Goal: Information Seeking & Learning: Find contact information

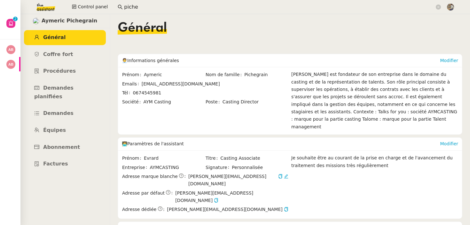
scroll to position [222, 0]
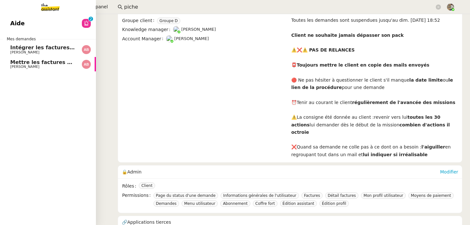
click at [25, 53] on span "[PERSON_NAME]" at bounding box center [24, 52] width 29 height 4
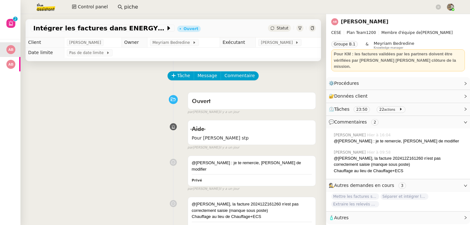
scroll to position [438, 0]
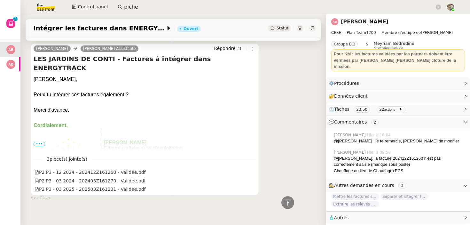
click at [346, 215] on span "Autres" at bounding box center [341, 217] width 14 height 5
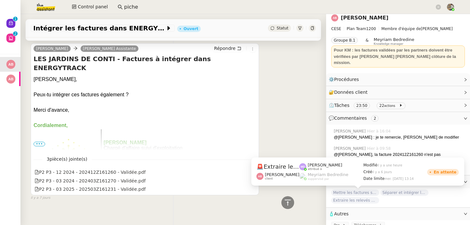
click at [264, 86] on div "[PERSON_NAME] [PERSON_NAME] Assistante Répondre LES JARDINS [PERSON_NAME] - Fac…" at bounding box center [173, 118] width 285 height 163
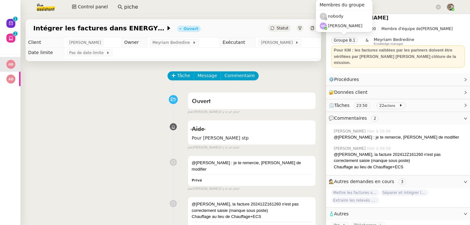
scroll to position [0, 0]
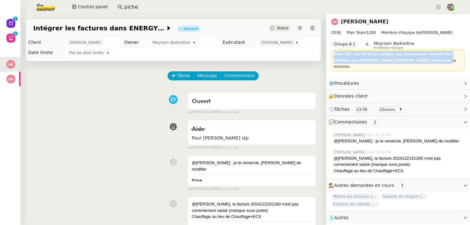
drag, startPoint x: 335, startPoint y: 54, endPoint x: 451, endPoint y: 58, distance: 116.8
click at [451, 58] on div "Pour KM : les factures validées par les partners doivent être vérifiées par [PE…" at bounding box center [398, 60] width 129 height 19
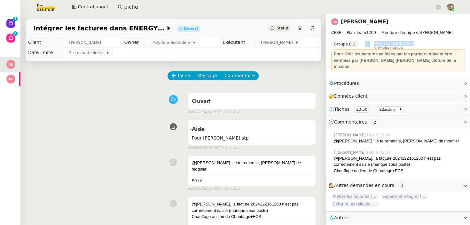
drag, startPoint x: 408, startPoint y: 47, endPoint x: 367, endPoint y: 40, distance: 41.2
click at [367, 40] on div "CESE Plan Team 1200 Membre d'équipe de [PERSON_NAME] Groupe B.1 & Meyriam Bedre…" at bounding box center [398, 39] width 134 height 20
click at [392, 46] on span "Knowledge manager" at bounding box center [389, 48] width 30 height 4
drag, startPoint x: 404, startPoint y: 48, endPoint x: 379, endPoint y: 47, distance: 24.6
click at [379, 47] on div "Meyriam Bedredine Knowledge manager" at bounding box center [394, 45] width 41 height 8
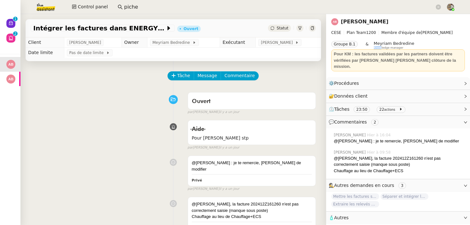
click at [379, 47] on span "Knowledge manager" at bounding box center [389, 48] width 30 height 4
click at [400, 47] on span "Knowledge manager" at bounding box center [389, 48] width 30 height 4
drag, startPoint x: 403, startPoint y: 44, endPoint x: 386, endPoint y: 42, distance: 17.1
click at [386, 42] on span "Meyriam Bedredine" at bounding box center [394, 43] width 41 height 5
drag, startPoint x: 403, startPoint y: 47, endPoint x: 377, endPoint y: 44, distance: 26.0
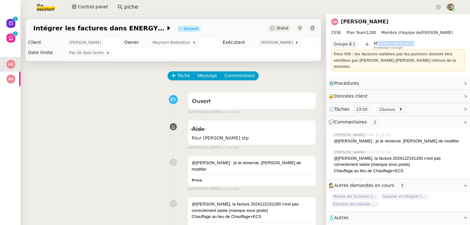
click at [377, 45] on div "Meyriam Bedredine Knowledge manager" at bounding box center [394, 45] width 41 height 8
drag, startPoint x: 330, startPoint y: 41, endPoint x: 402, endPoint y: 49, distance: 72.8
click at [402, 49] on nz-page-header "[PERSON_NAME] CESE Plan Team 1200 Membre d'équipe de [PERSON_NAME] Groupe B.1 &…" at bounding box center [398, 45] width 144 height 63
